Goal: Register for event/course

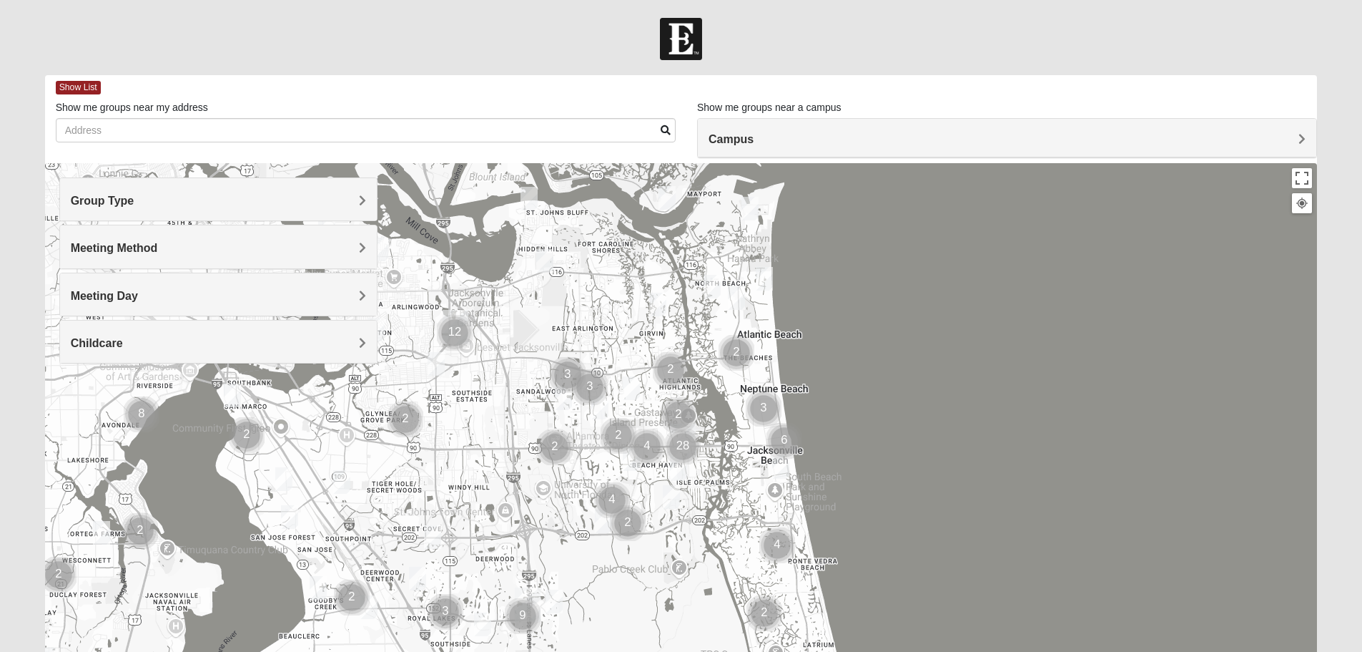
click at [144, 204] on h4 "Group Type" at bounding box center [218, 201] width 295 height 14
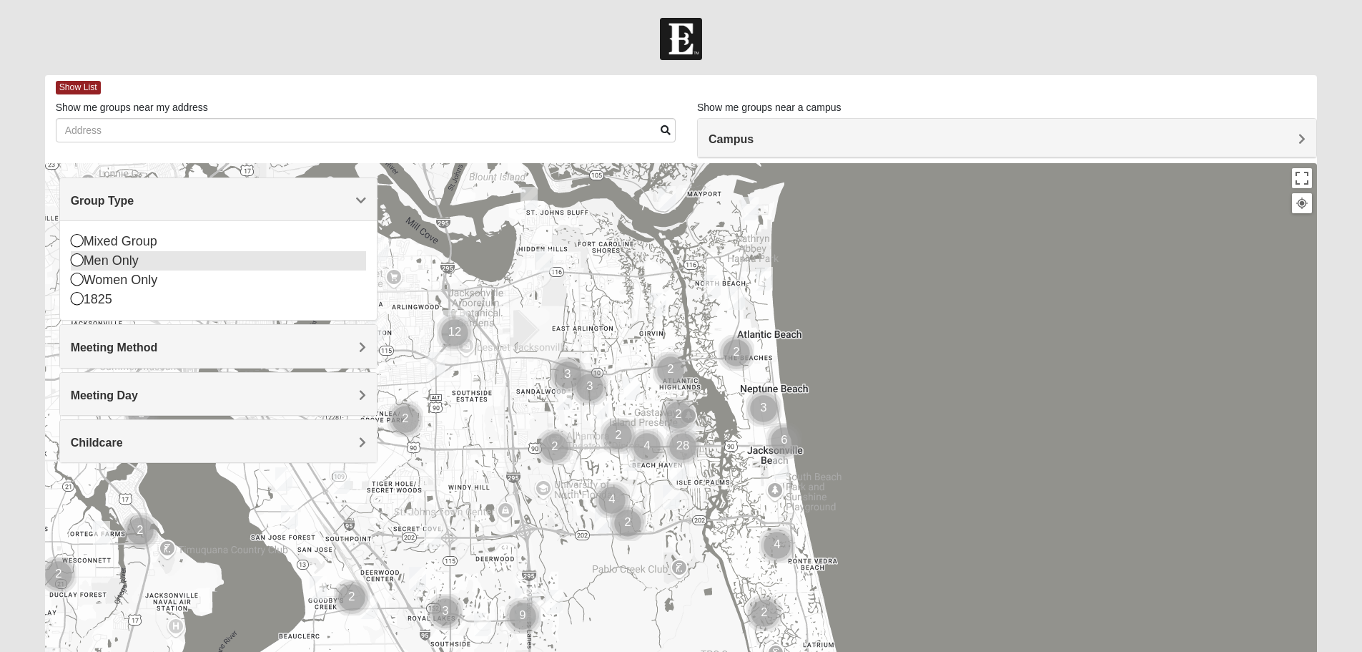
click at [79, 265] on icon at bounding box center [77, 259] width 13 height 13
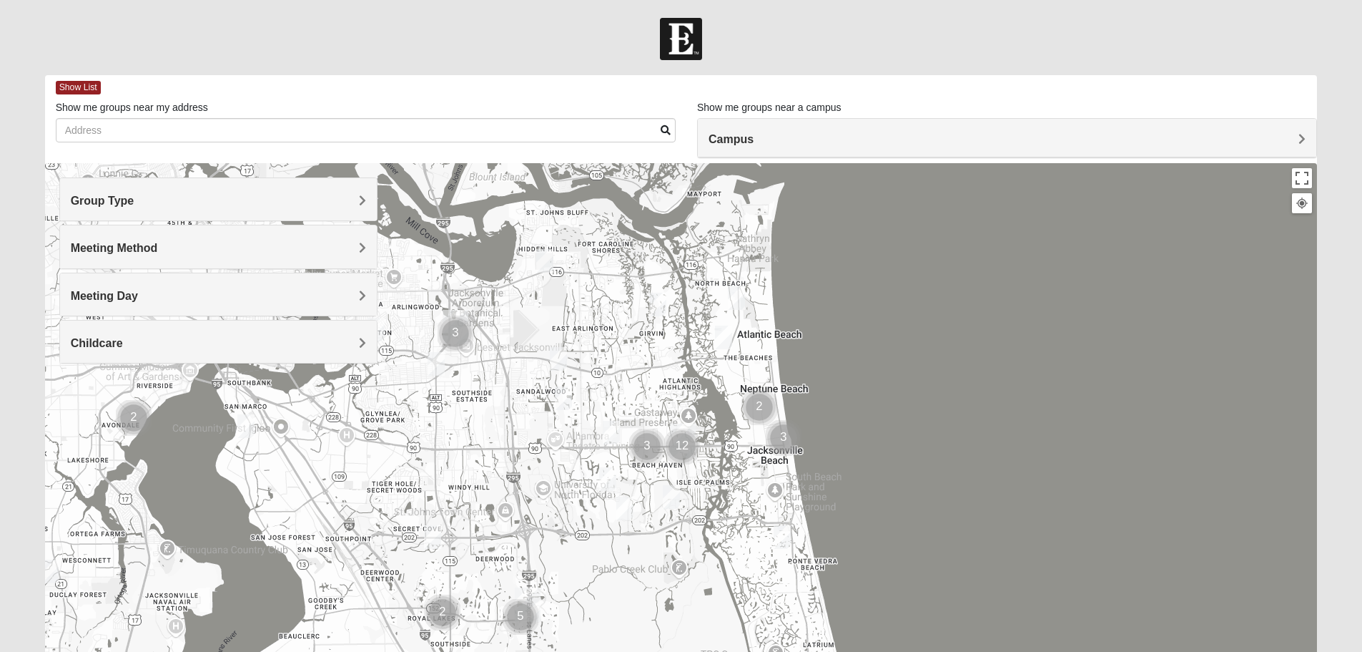
click at [206, 284] on div "Meeting Day" at bounding box center [218, 294] width 317 height 42
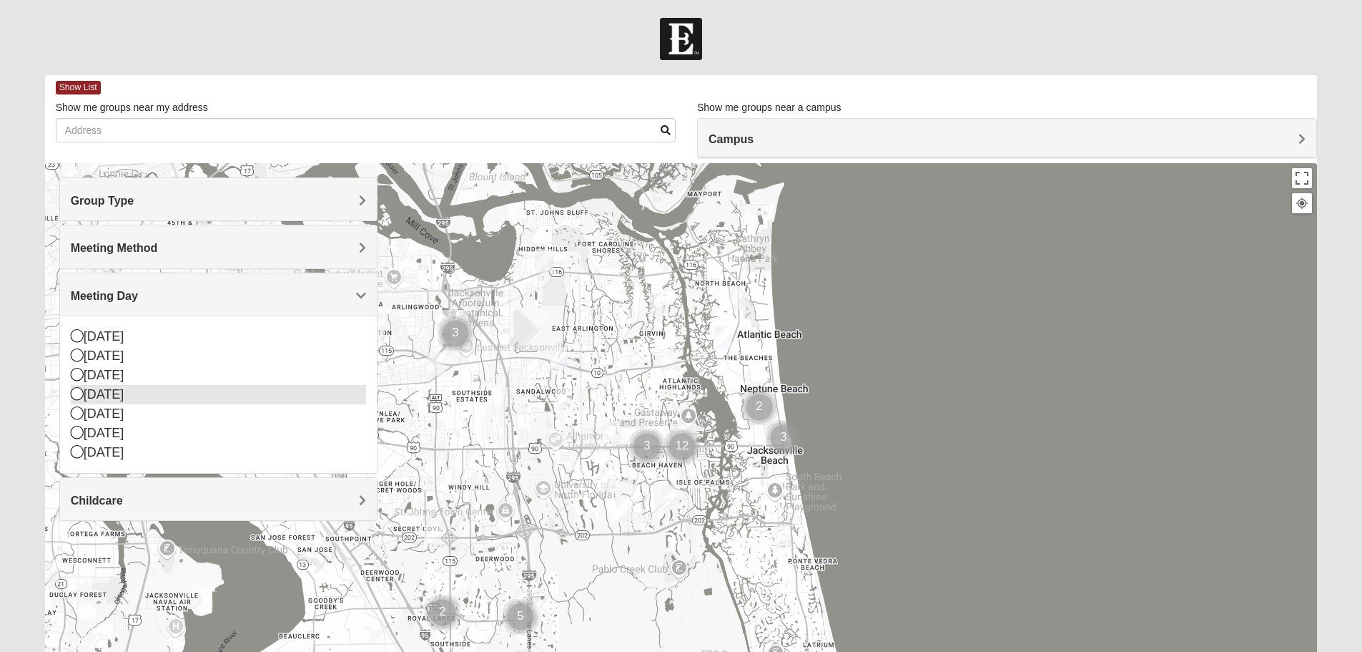
click at [76, 396] on icon at bounding box center [77, 393] width 13 height 13
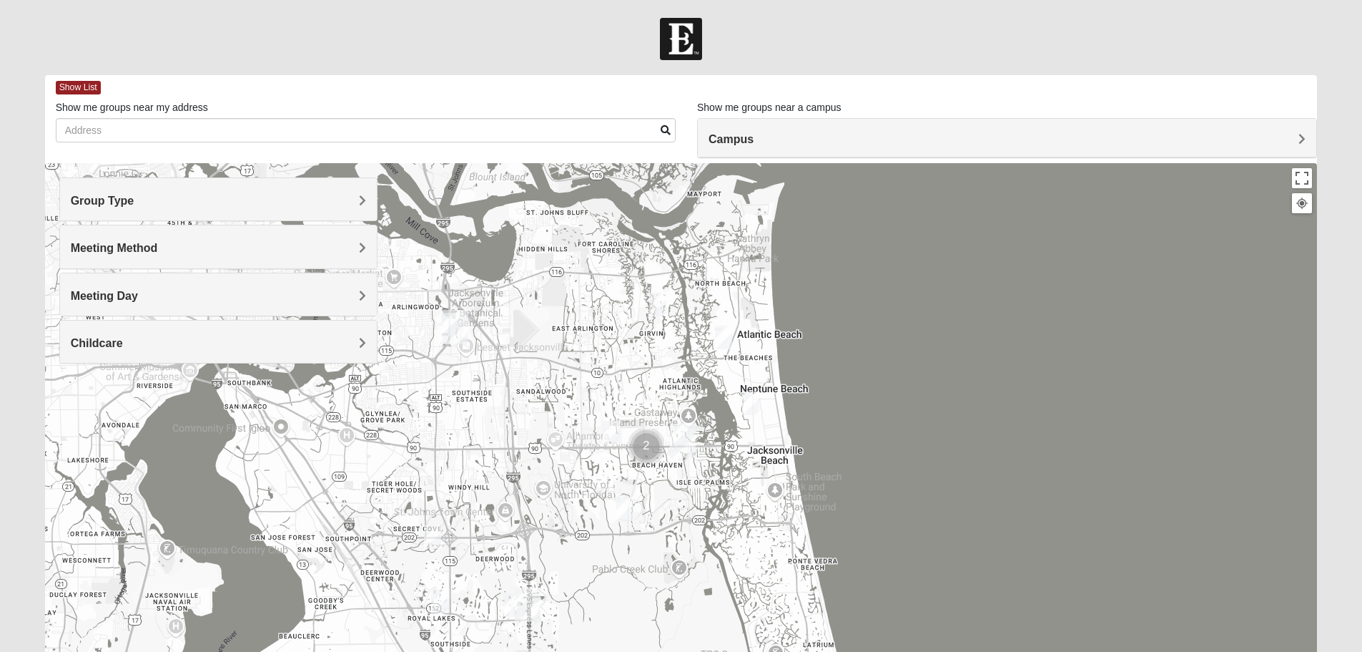
click at [442, 602] on img "Mens Ayer 32256" at bounding box center [439, 601] width 17 height 24
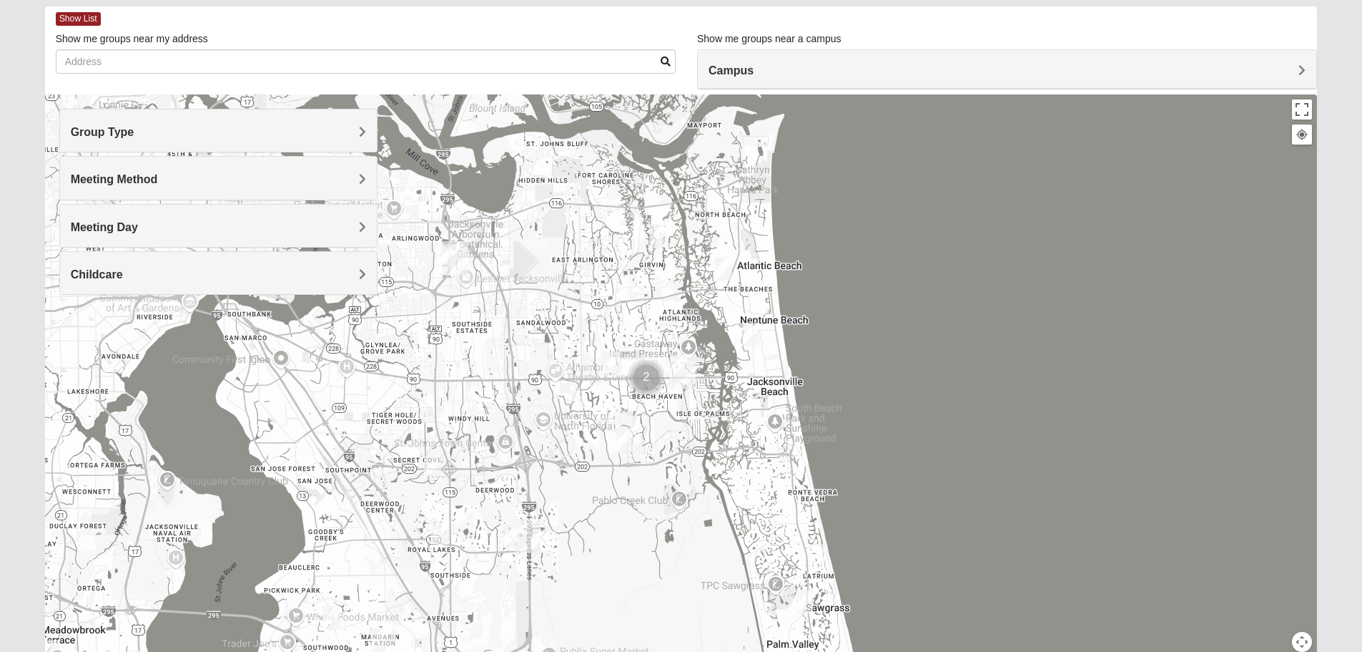
scroll to position [136, 0]
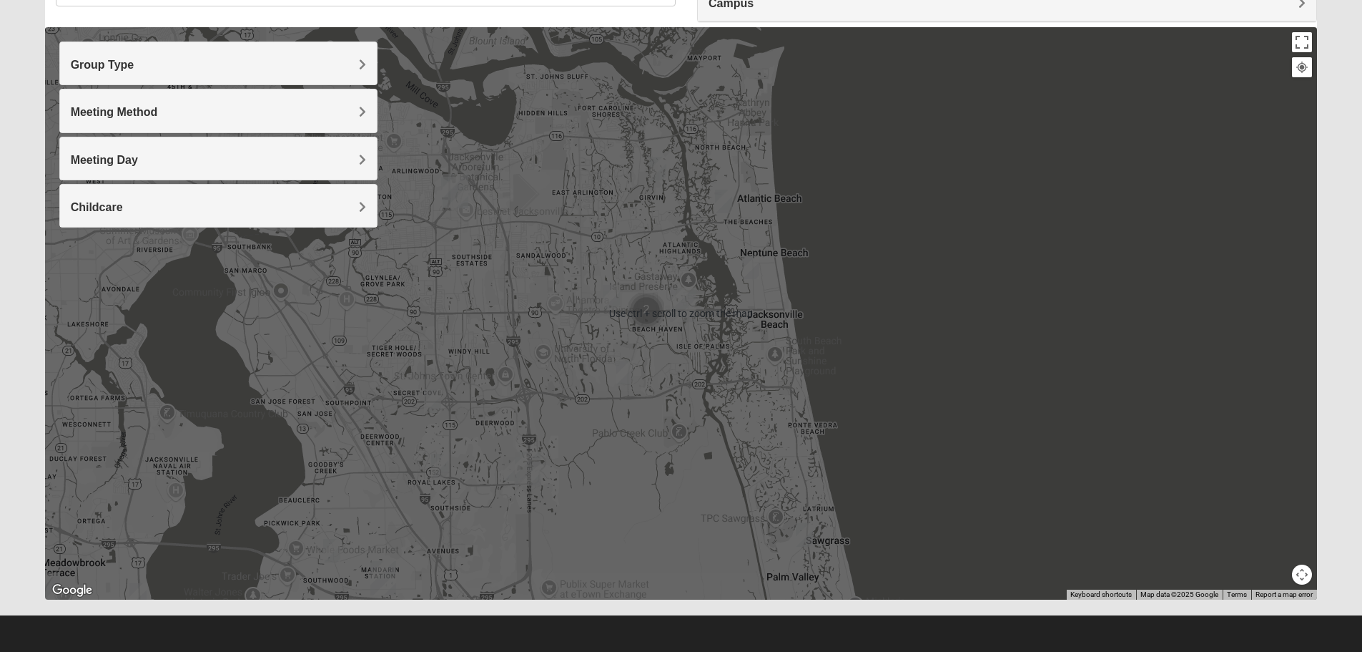
click at [432, 402] on img "Mens Bailey" at bounding box center [432, 401] width 17 height 24
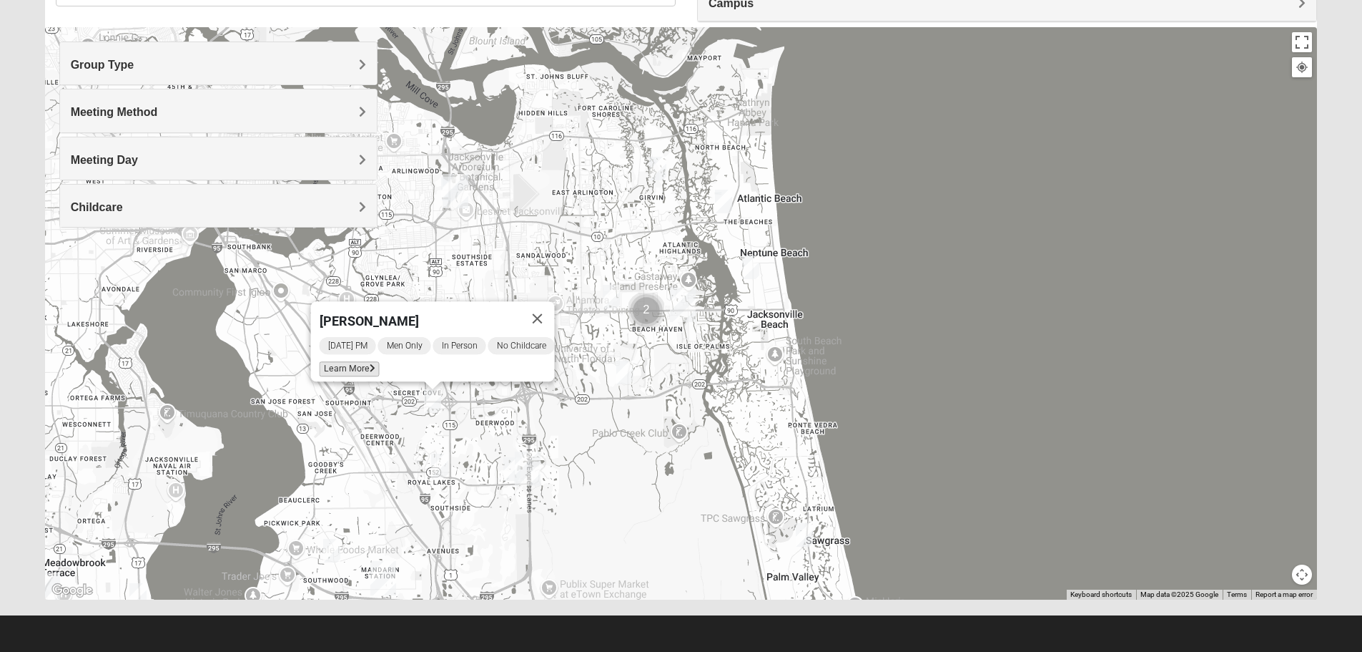
click at [336, 361] on span "Learn More" at bounding box center [349, 368] width 60 height 15
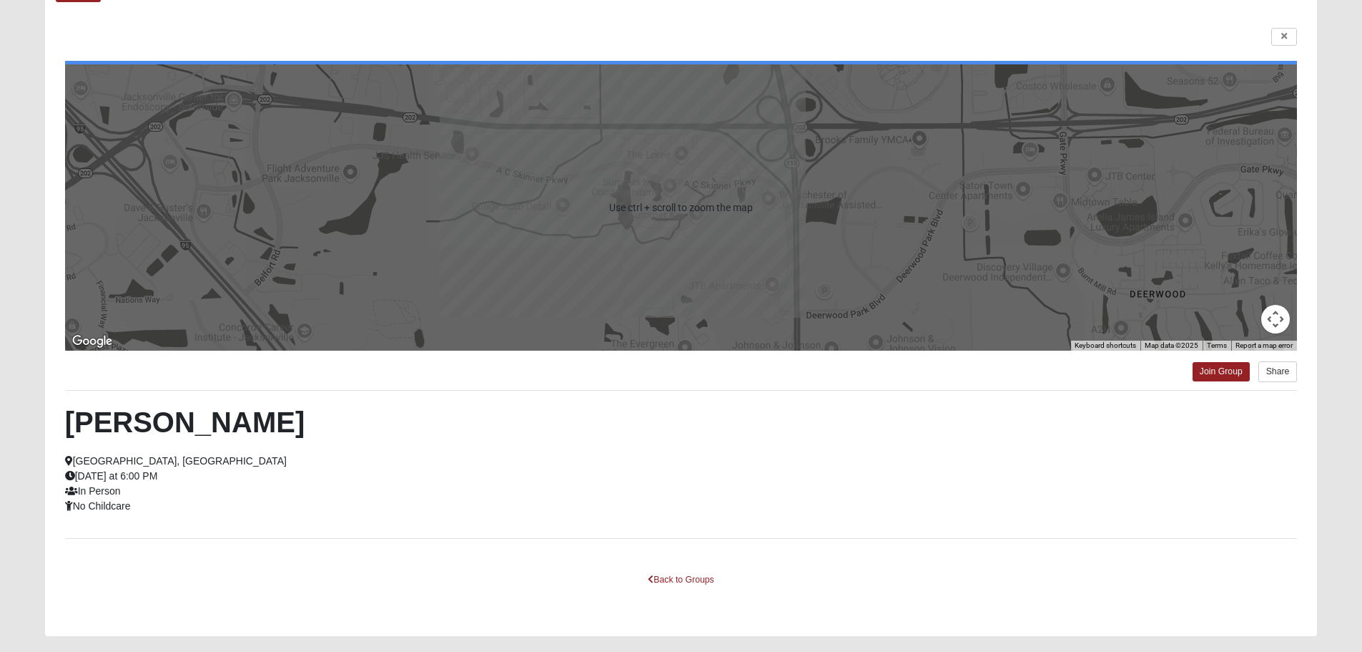
scroll to position [129, 0]
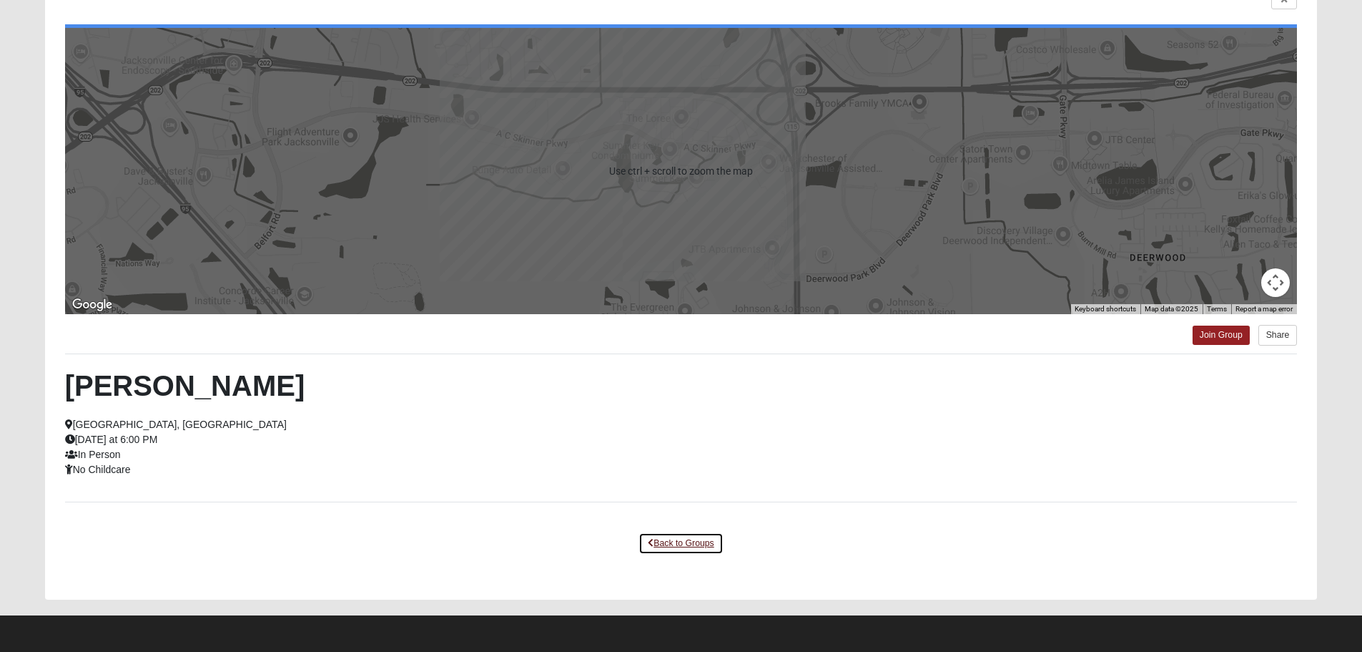
click at [677, 546] on link "Back to Groups" at bounding box center [681, 543] width 84 height 22
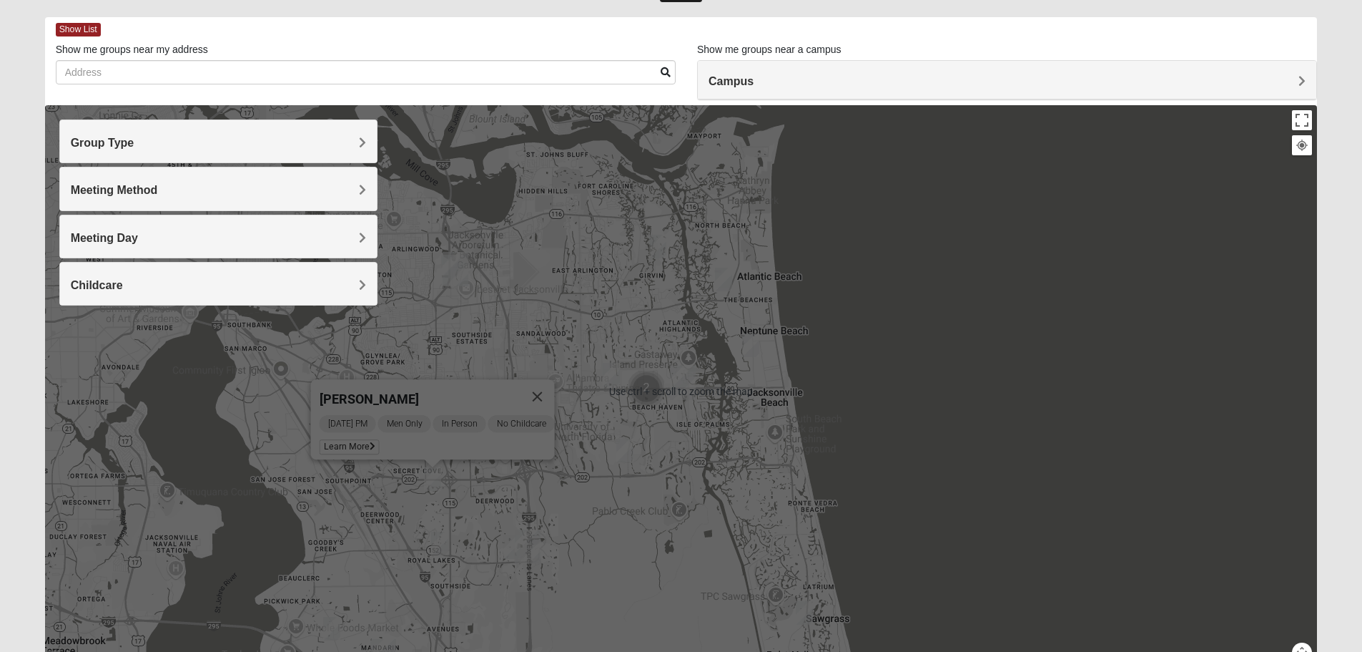
scroll to position [0, 0]
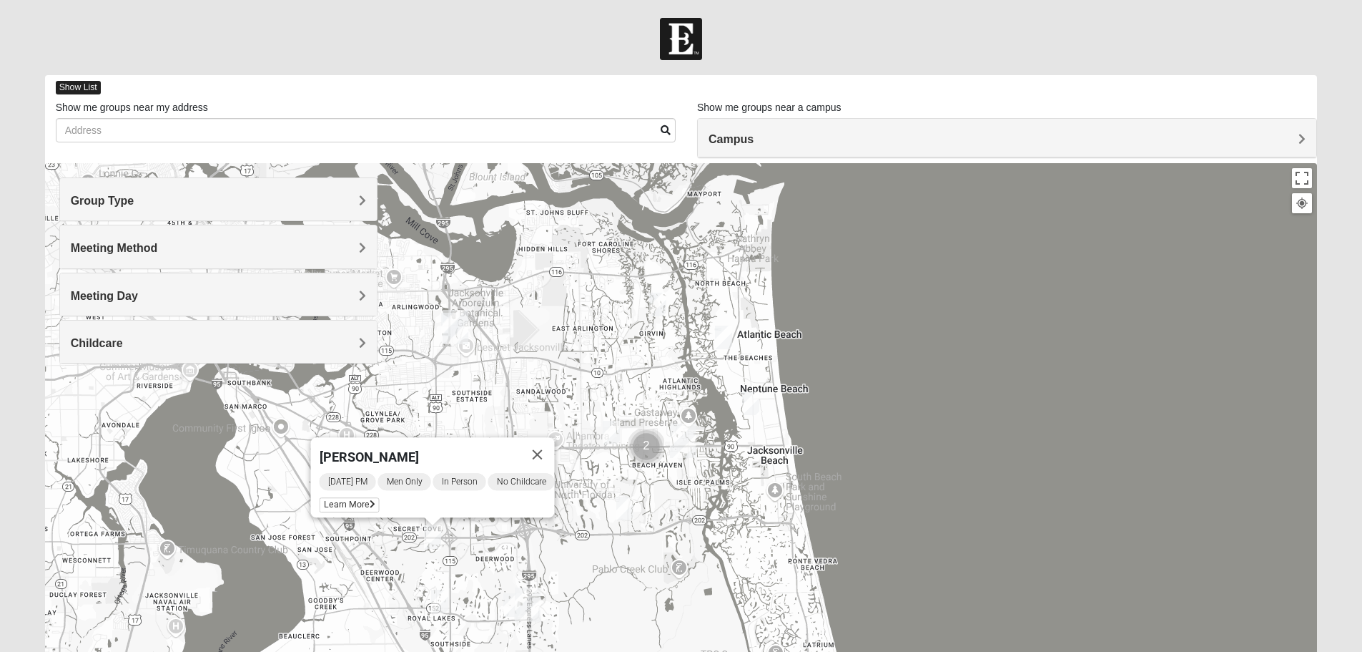
click at [66, 89] on span "Show List" at bounding box center [78, 88] width 45 height 14
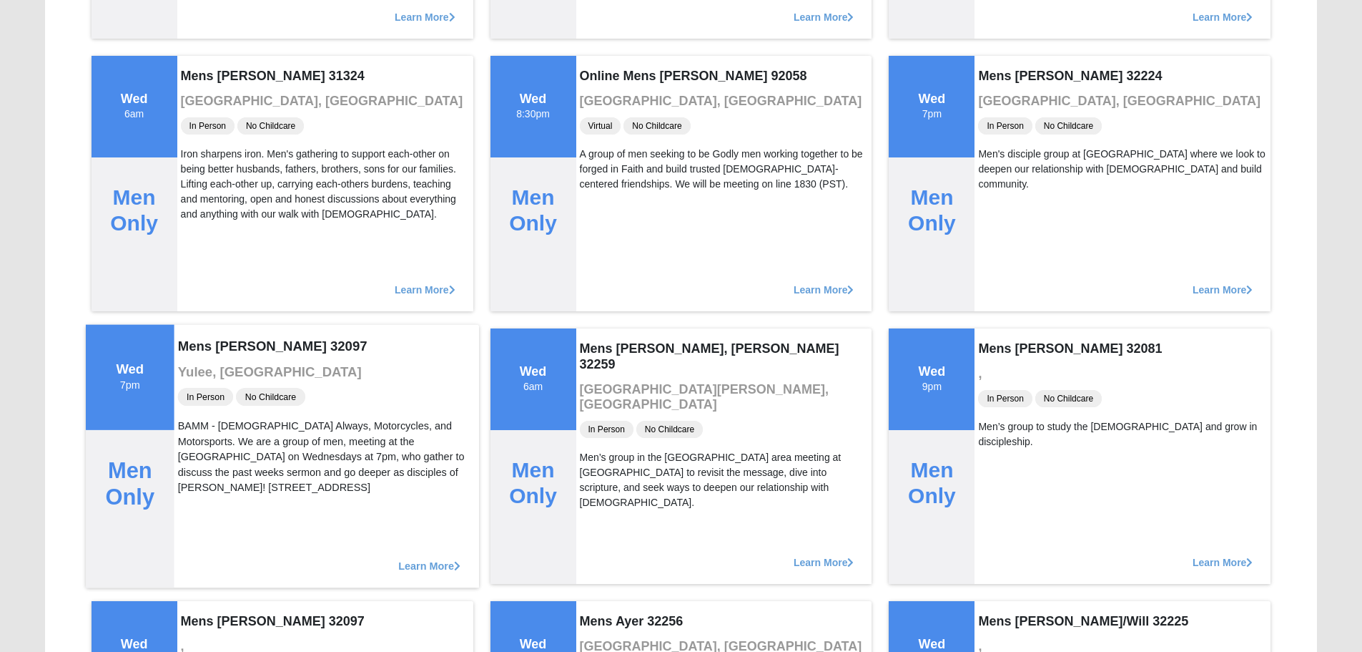
scroll to position [753, 0]
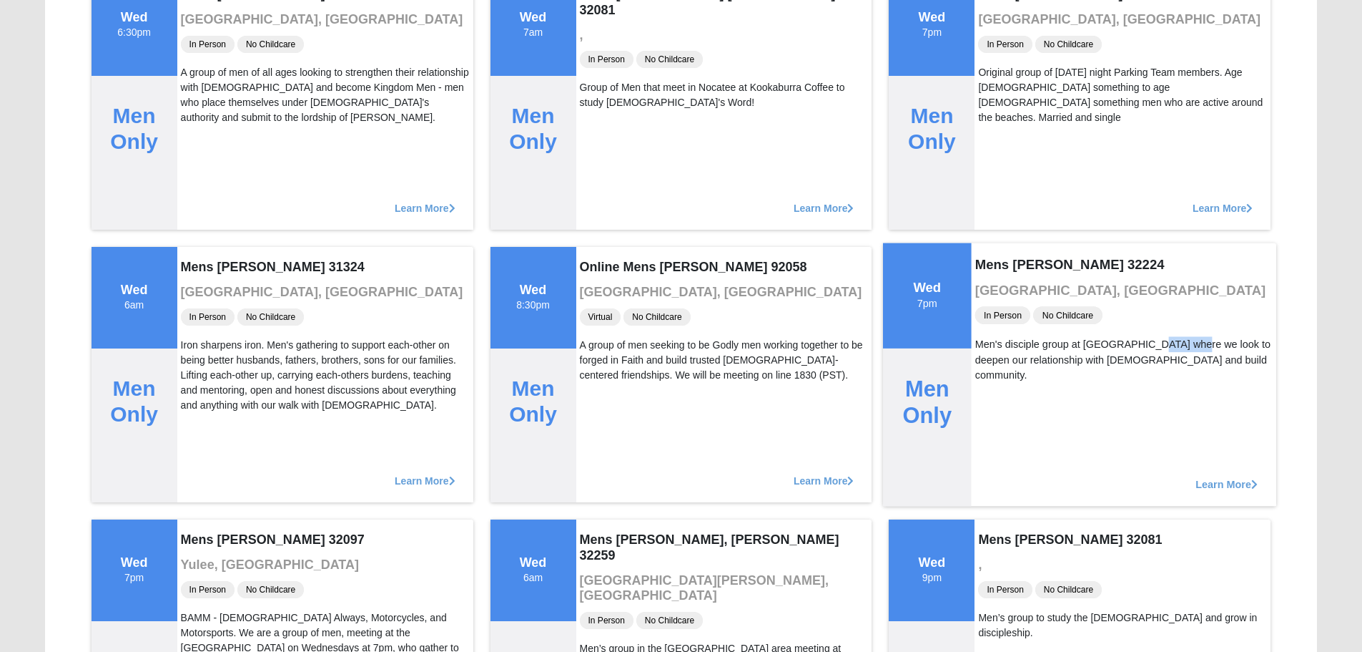
drag, startPoint x: 1083, startPoint y: 342, endPoint x: 1128, endPoint y: 343, distance: 45.1
click at [1128, 343] on div "Men's disciple group at [GEOGRAPHIC_DATA] where we look to deepen our relations…" at bounding box center [1125, 359] width 298 height 46
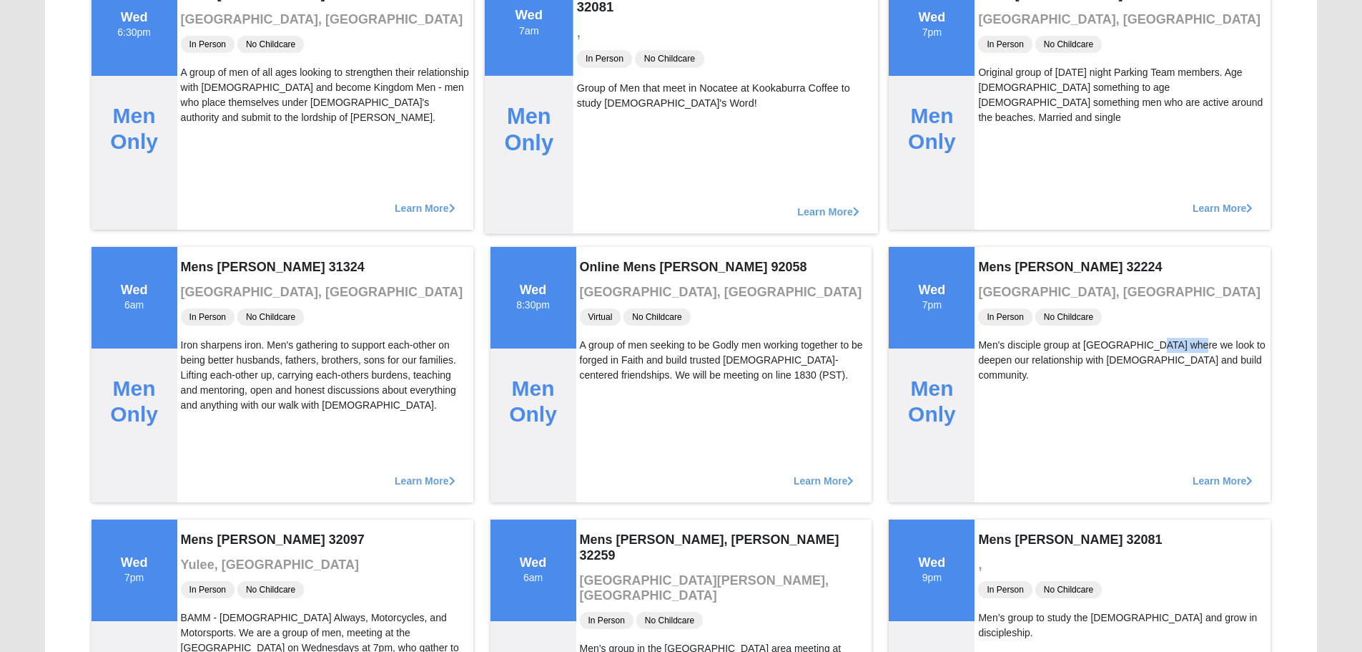
copy div "Lynx Gym"
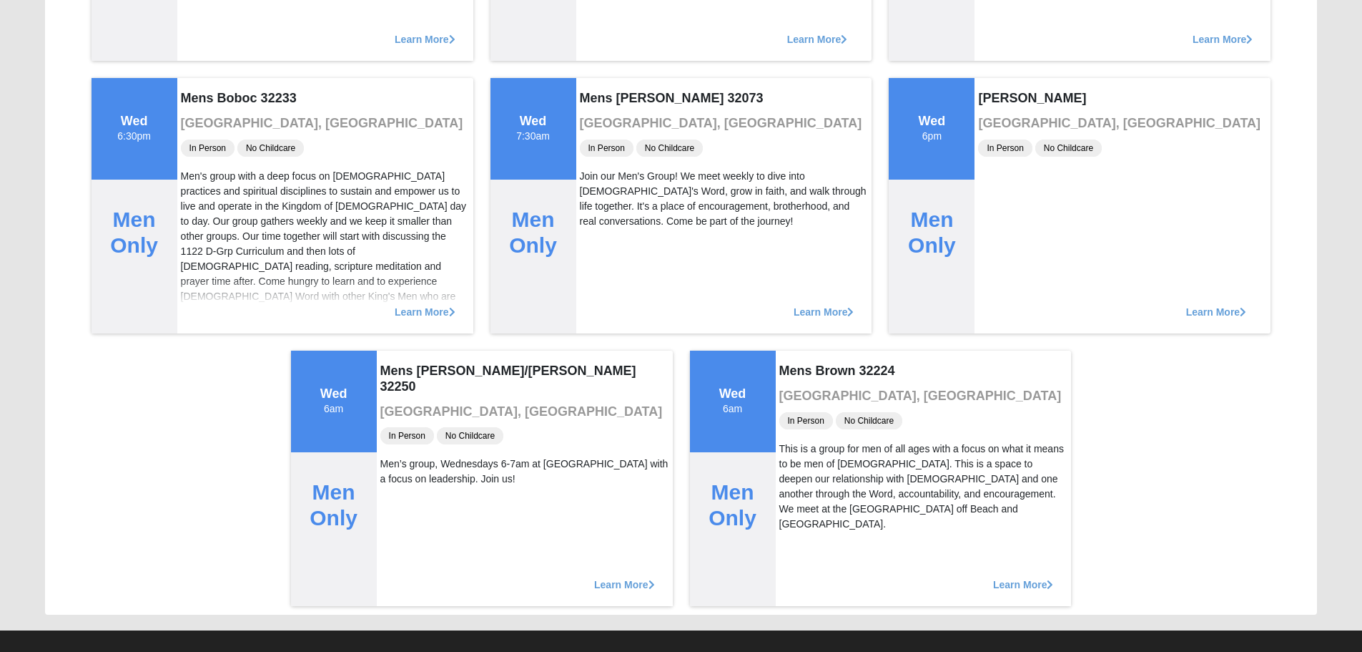
scroll to position [1754, 0]
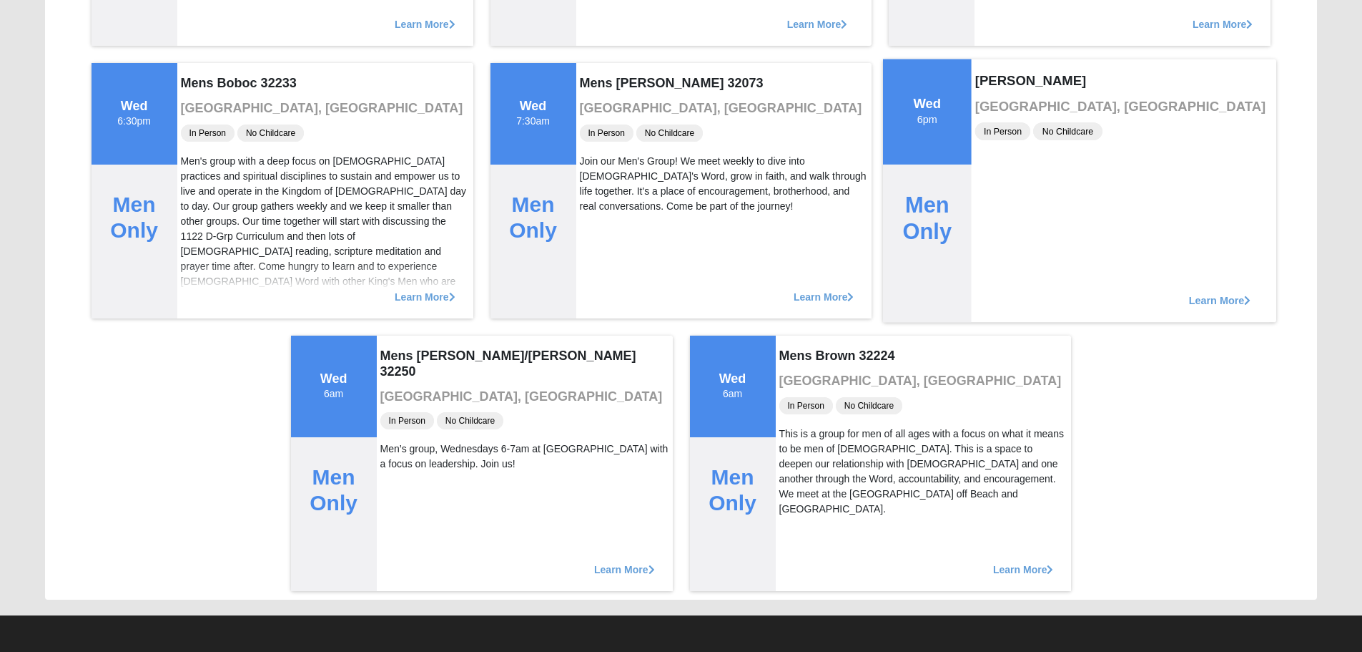
click at [1189, 293] on span "Learn More" at bounding box center [1220, 293] width 62 height 0
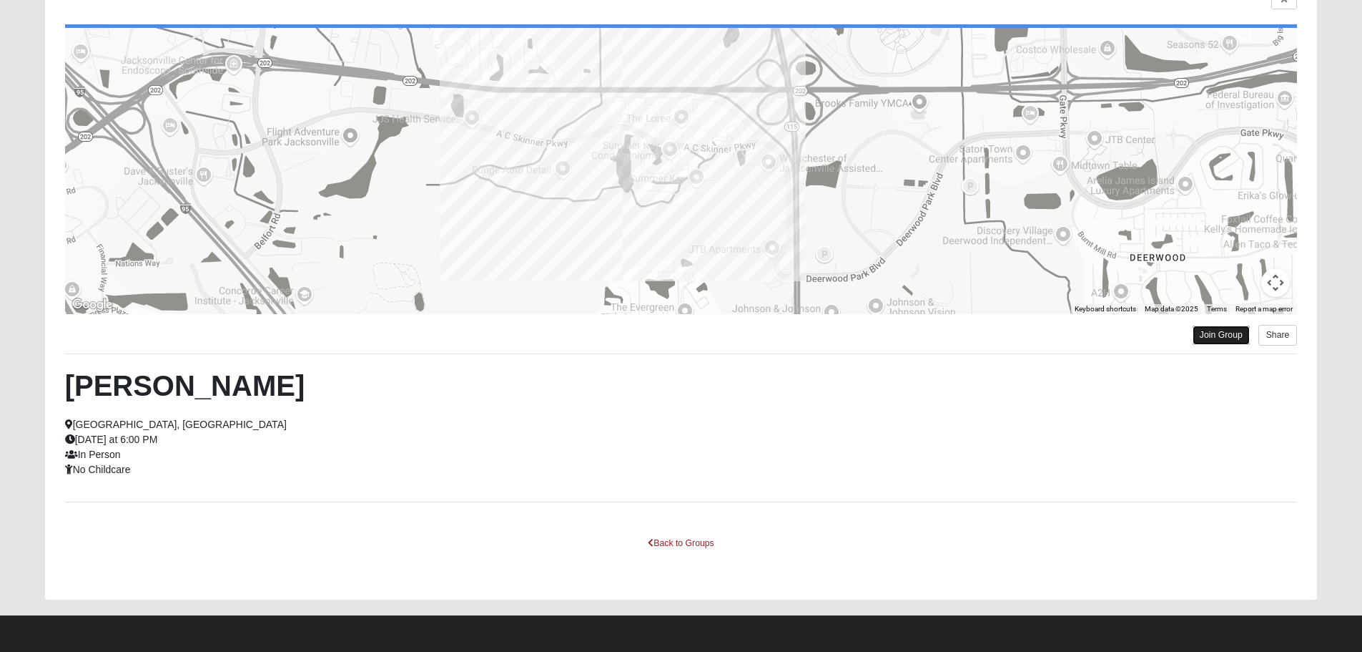
click at [1219, 330] on link "Join Group" at bounding box center [1221, 334] width 57 height 19
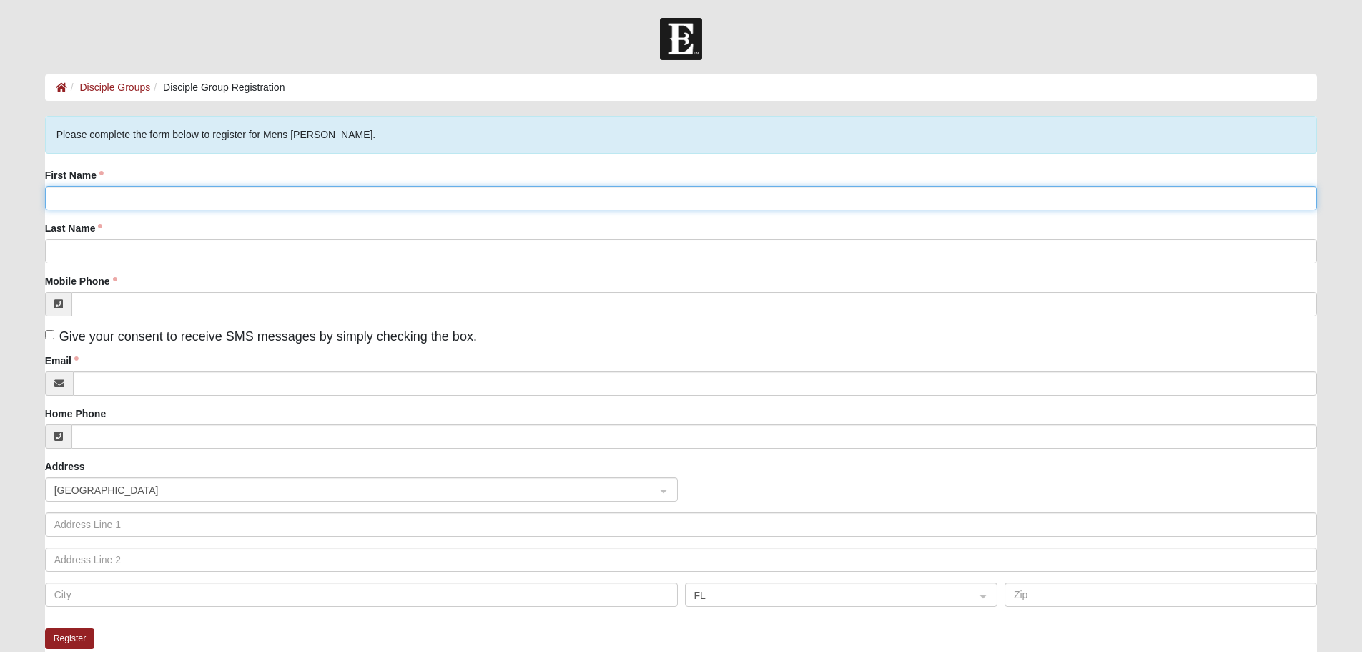
click at [121, 195] on input "First Name" at bounding box center [681, 198] width 1273 height 24
type input "Erik"
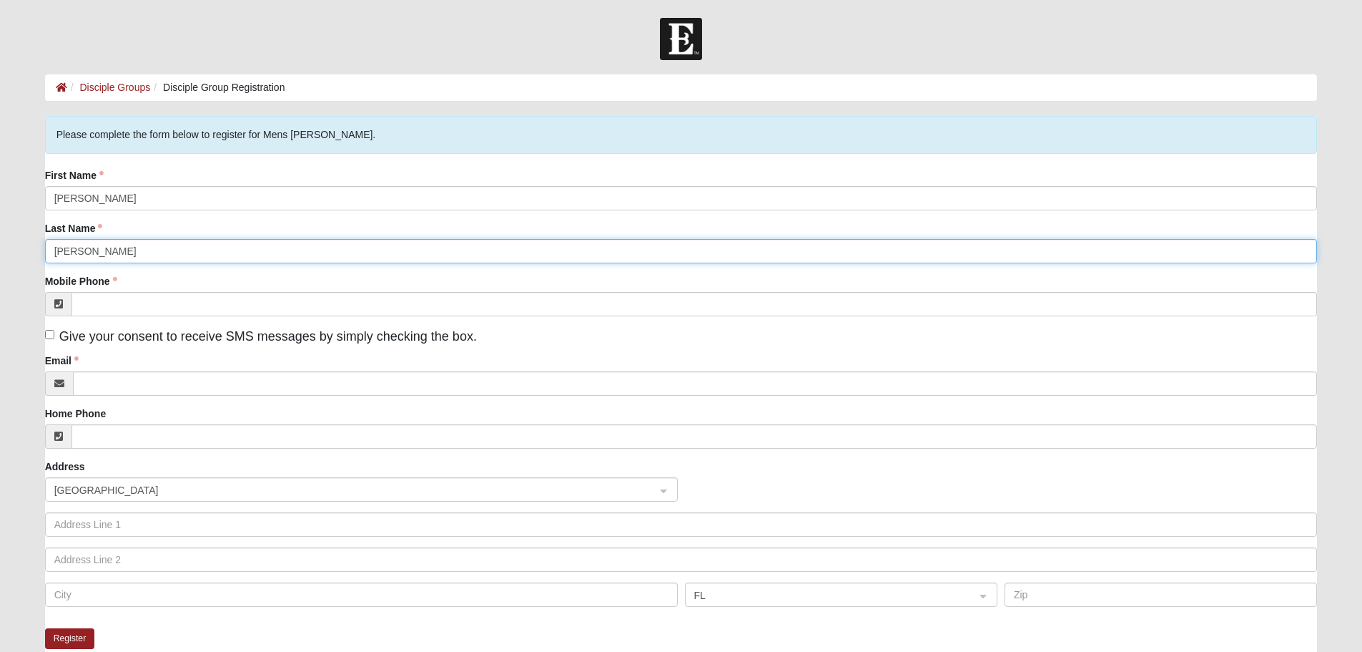
type input "Thomas"
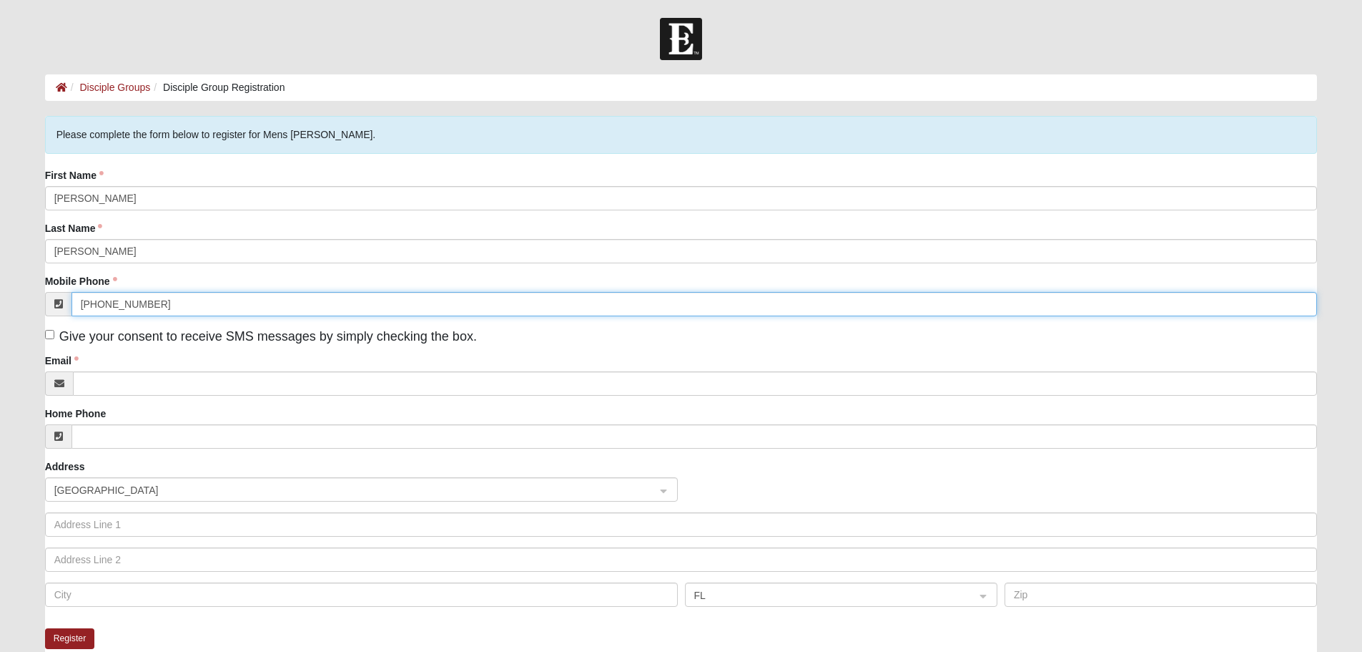
type input "(904) 214-5771"
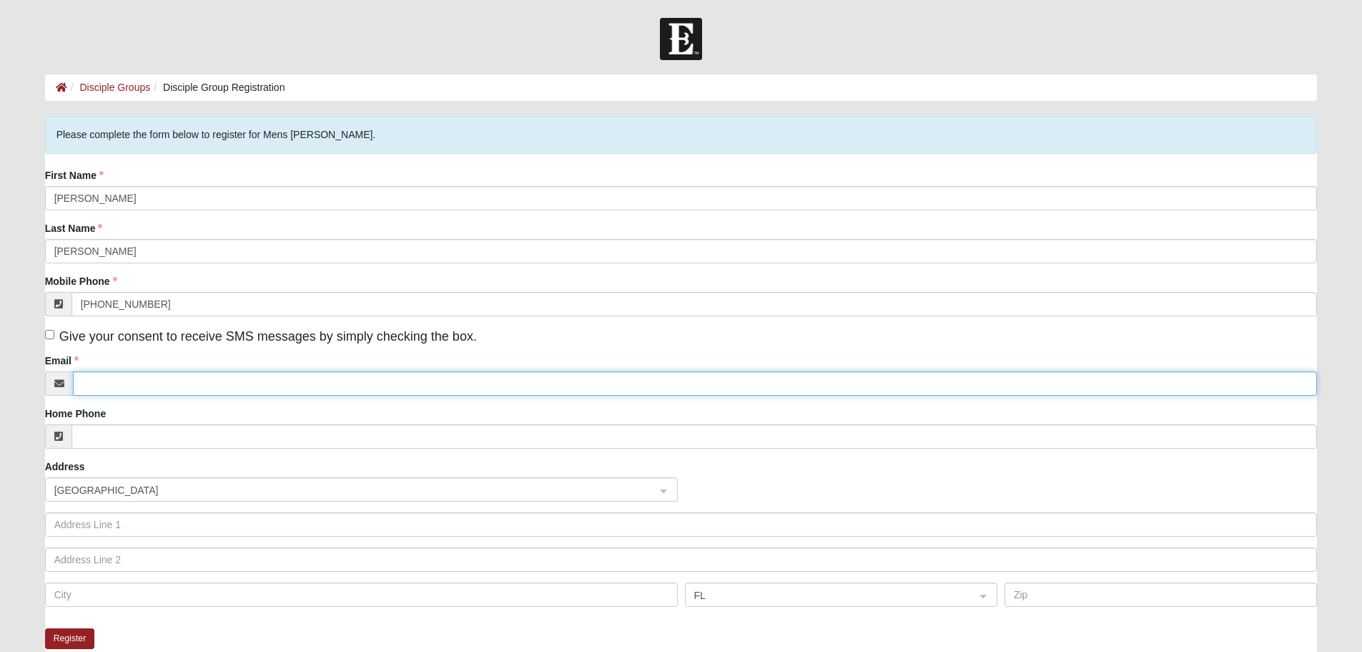
click at [151, 384] on input "Email" at bounding box center [695, 383] width 1245 height 24
type input "efthomas82@yahoo.com"
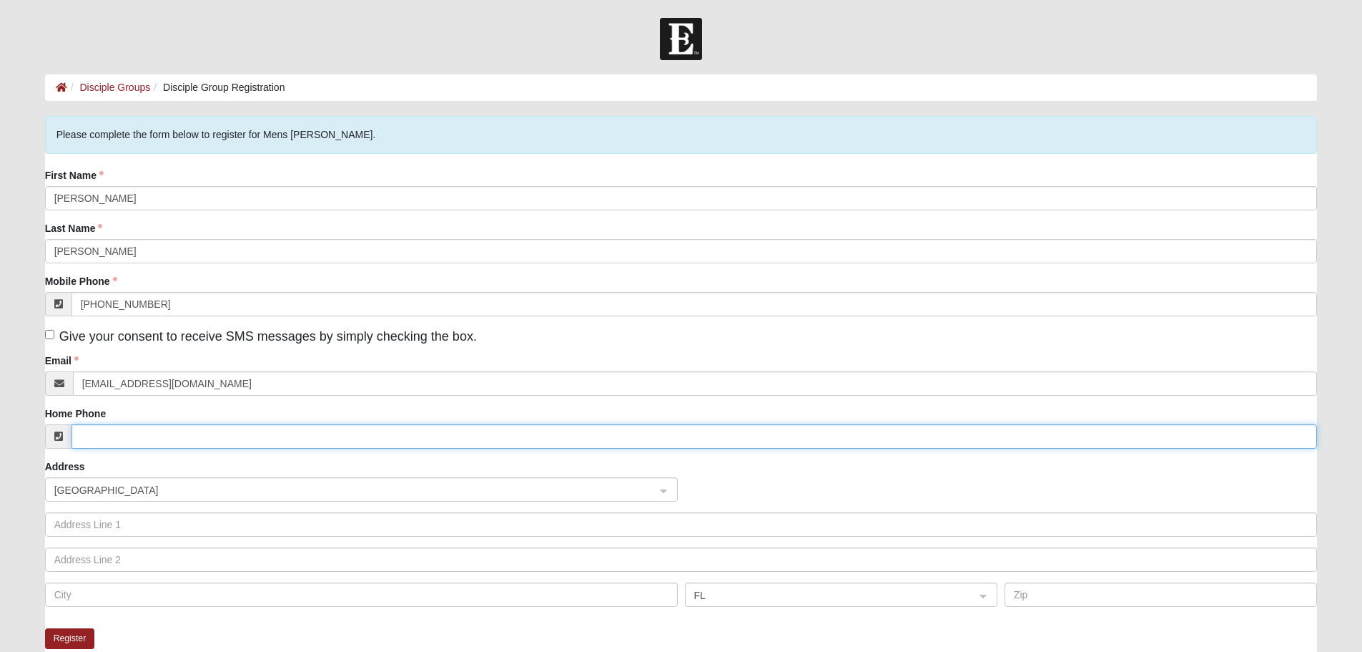
click at [132, 437] on input "Home Phone" at bounding box center [695, 436] width 1247 height 24
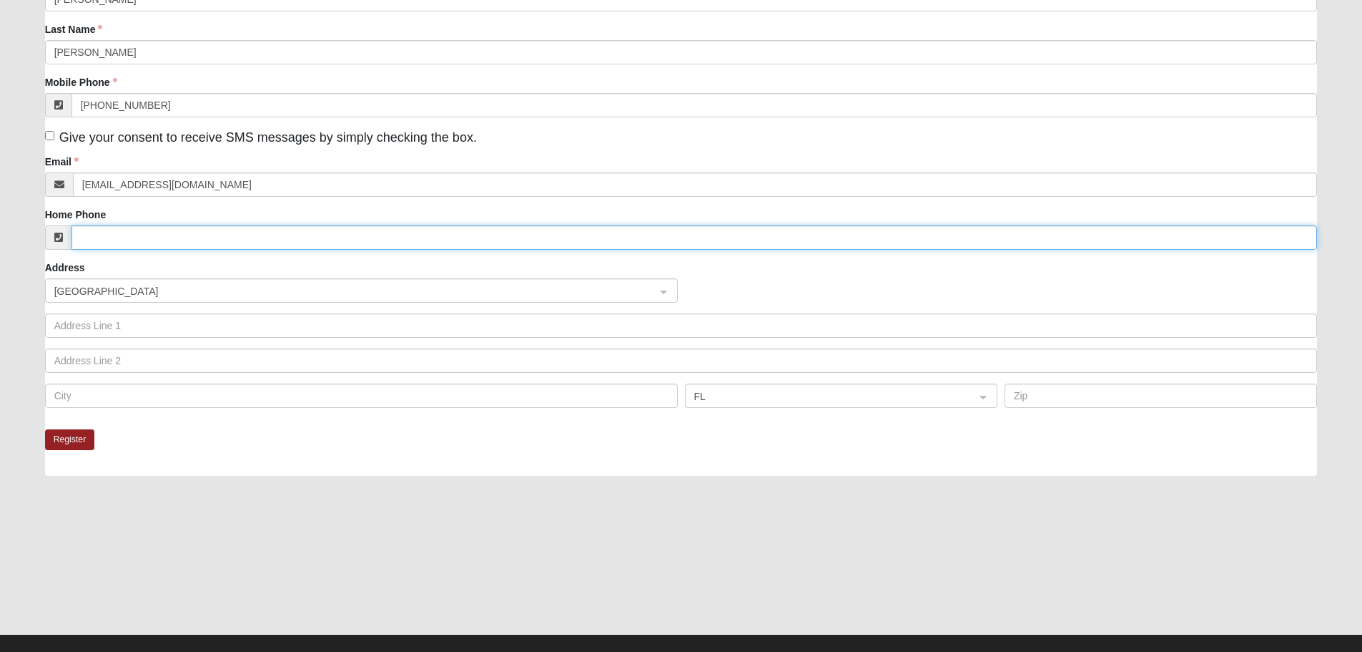
scroll to position [215, 0]
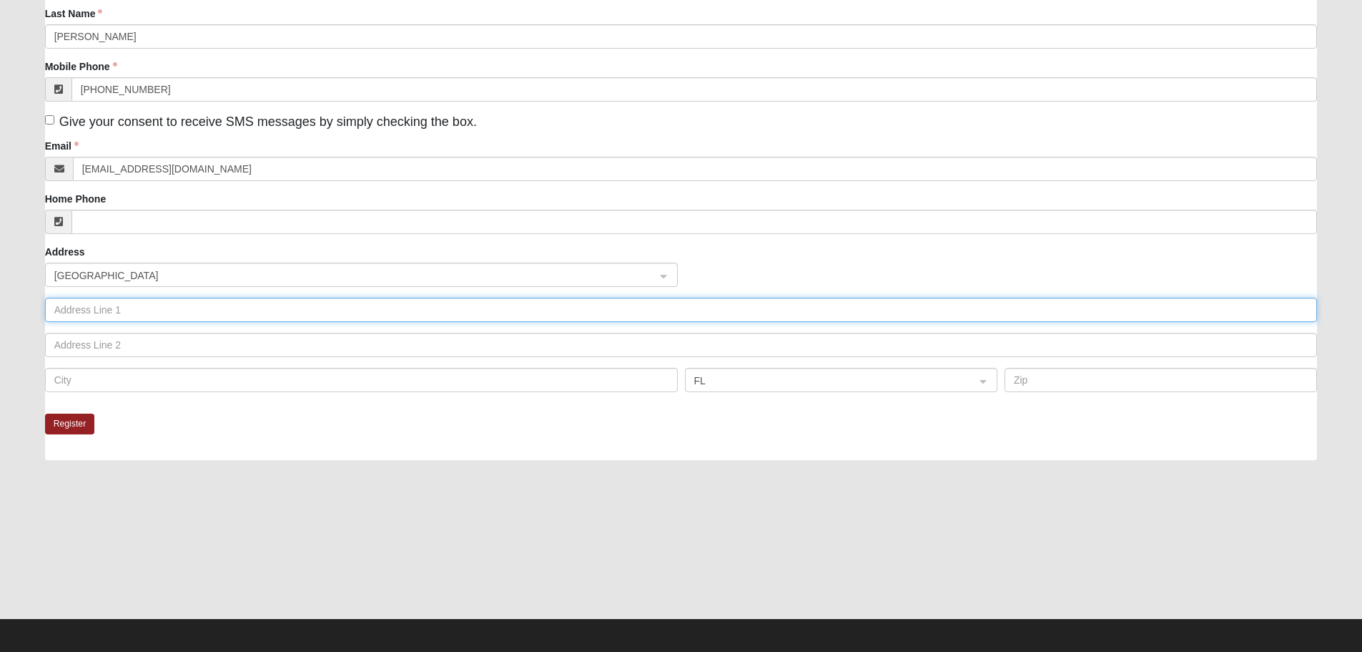
click at [140, 309] on input "text" at bounding box center [681, 310] width 1273 height 24
type input "4026 Eve Dr East"
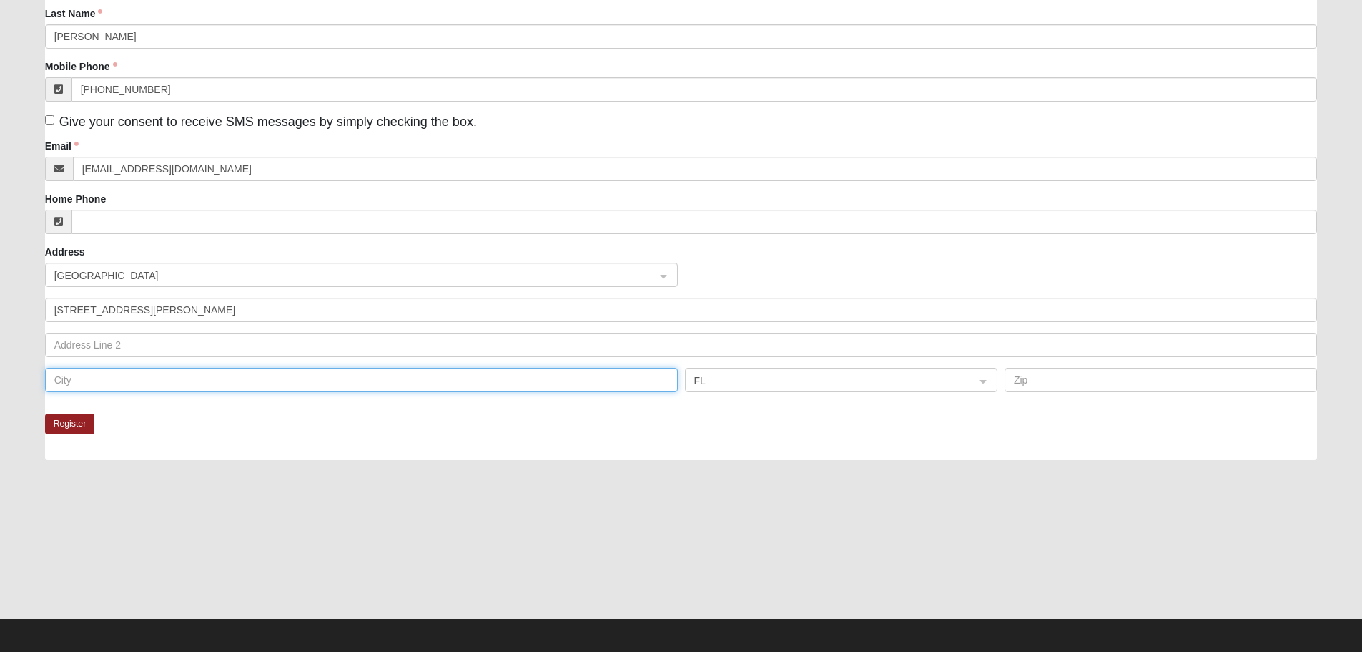
click at [129, 379] on input "text" at bounding box center [361, 380] width 633 height 24
type input "Jacksonville"
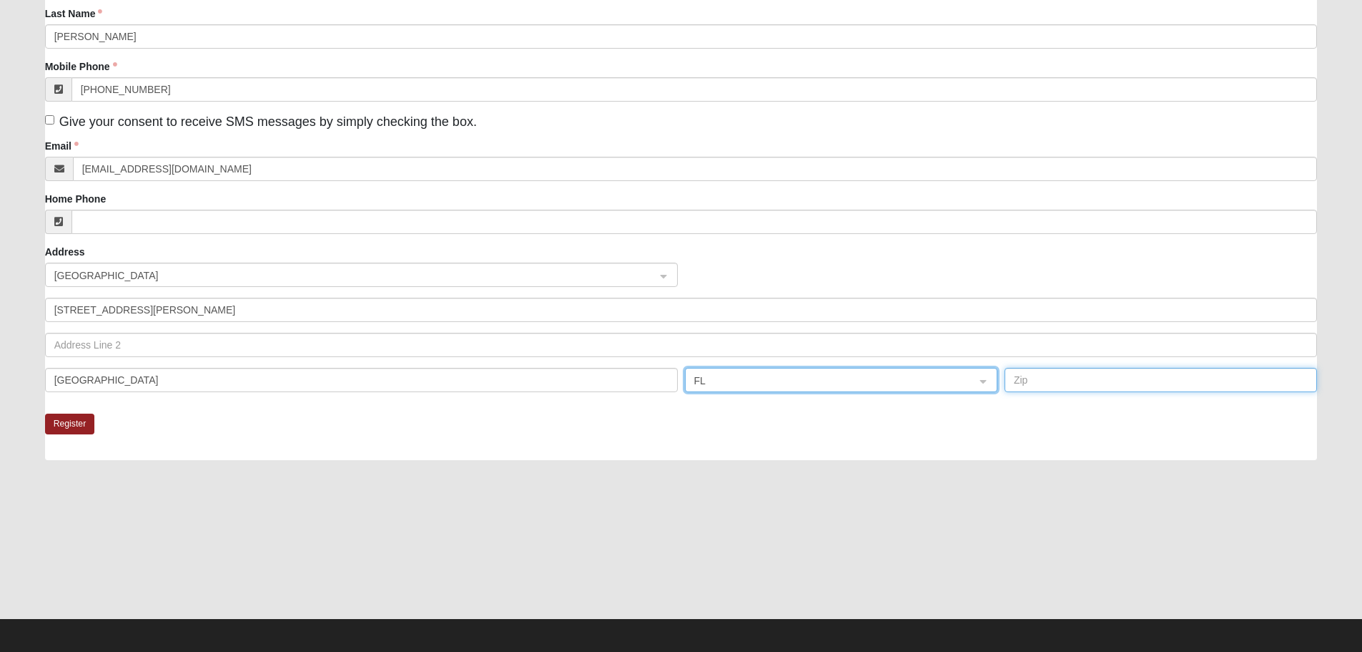
click at [1056, 383] on input "text" at bounding box center [1161, 380] width 313 height 24
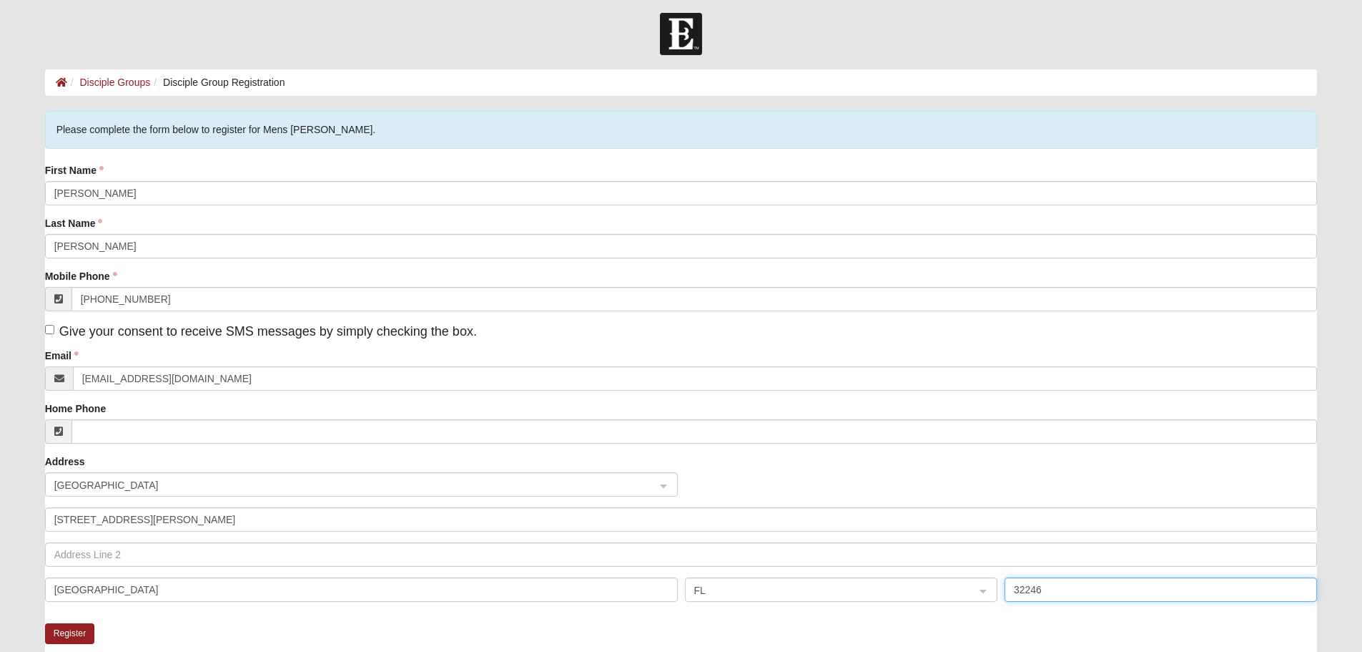
scroll to position [0, 0]
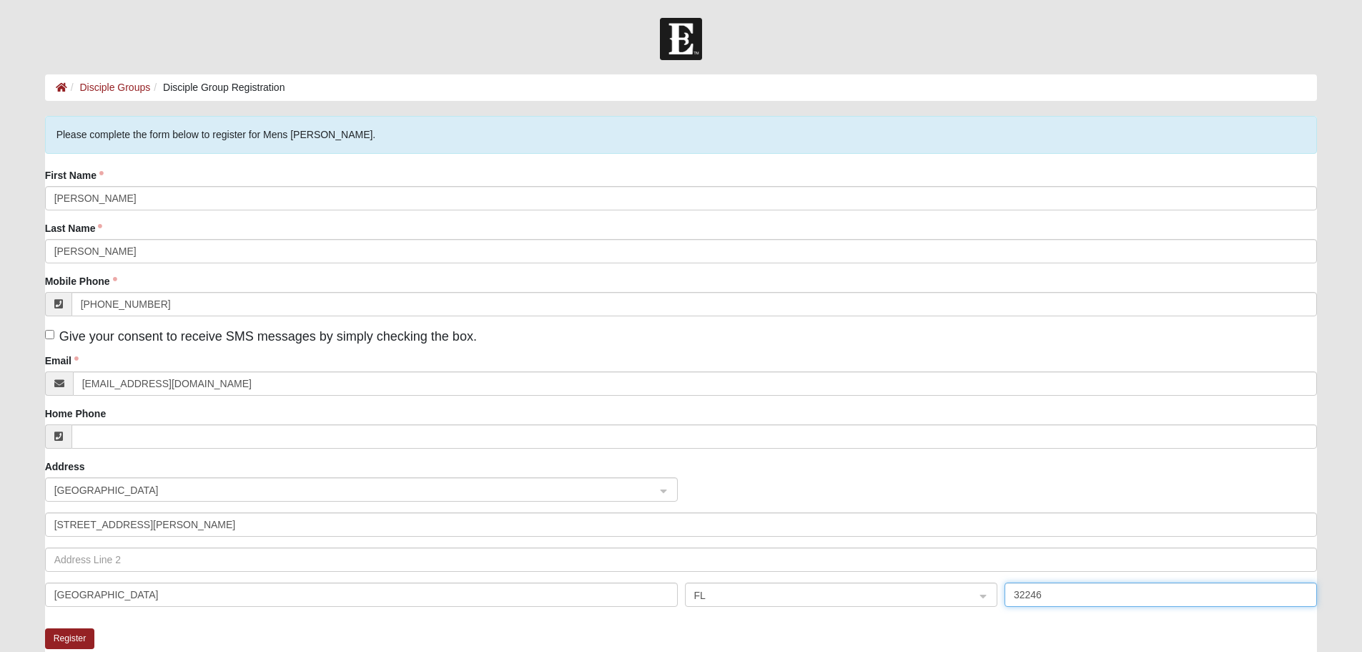
type input "32246"
click at [46, 336] on input "Give your consent to receive SMS messages by simply checking the box." at bounding box center [49, 334] width 9 height 9
checkbox input "true"
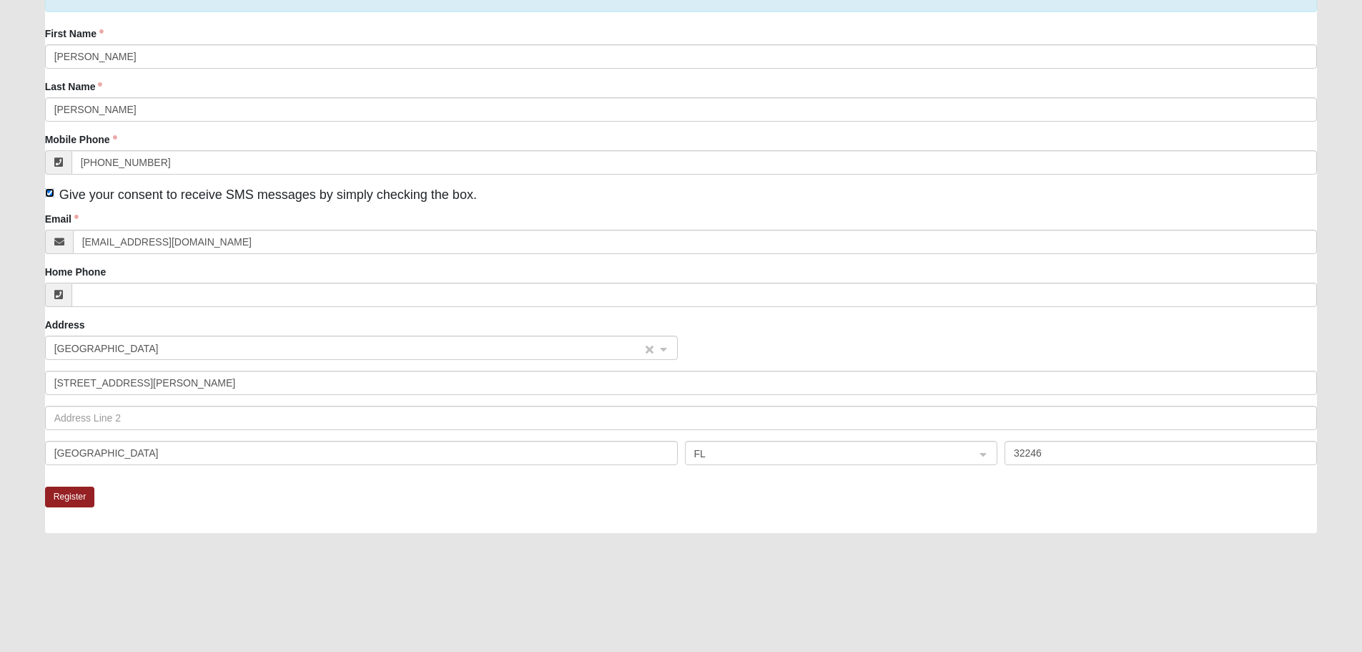
scroll to position [143, 0]
click at [72, 493] on button "Register" at bounding box center [70, 495] width 50 height 21
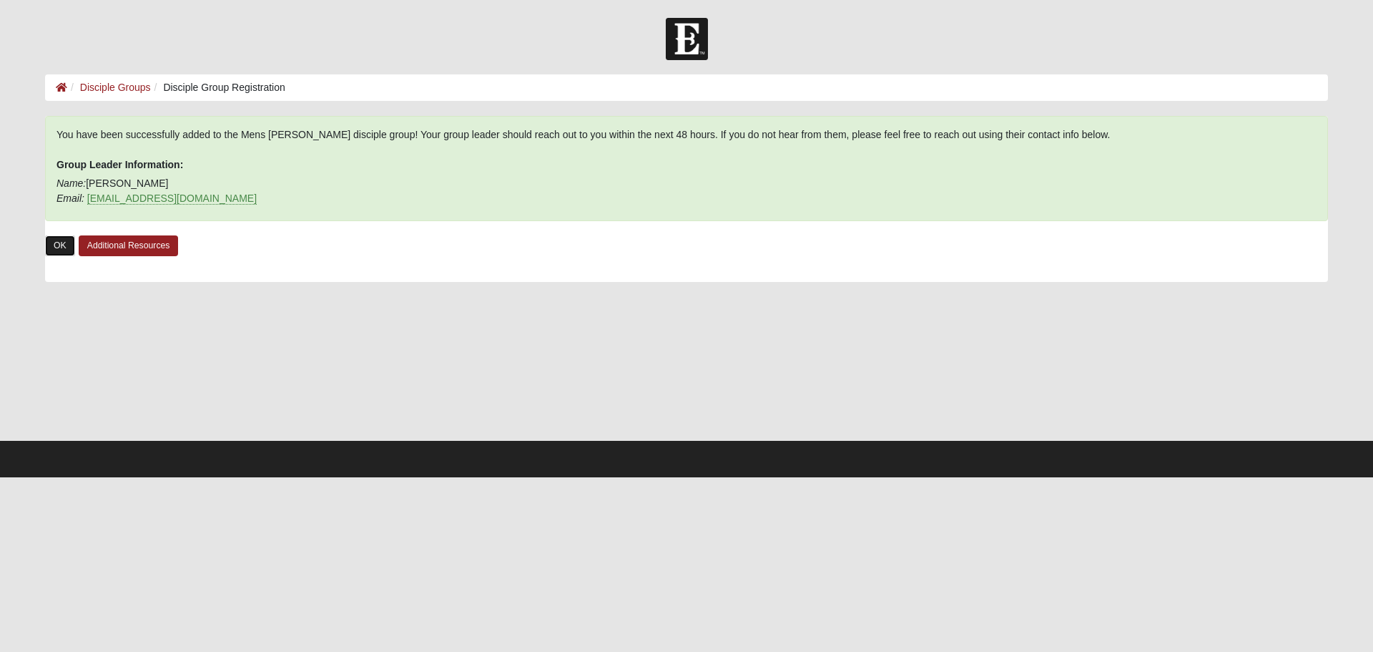
click at [55, 249] on link "OK" at bounding box center [60, 245] width 30 height 21
